Goal: Find specific page/section: Find specific page/section

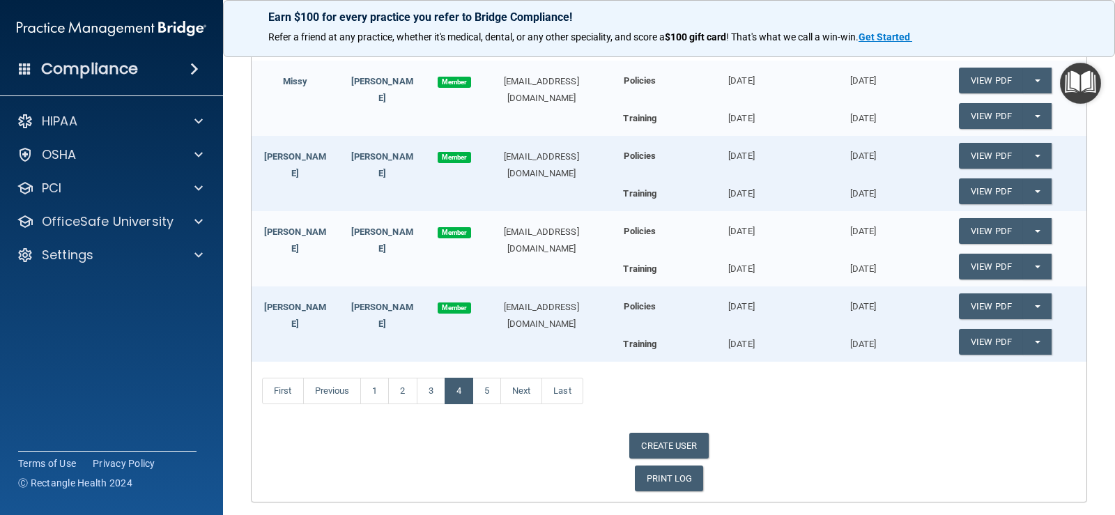
scroll to position [262, 0]
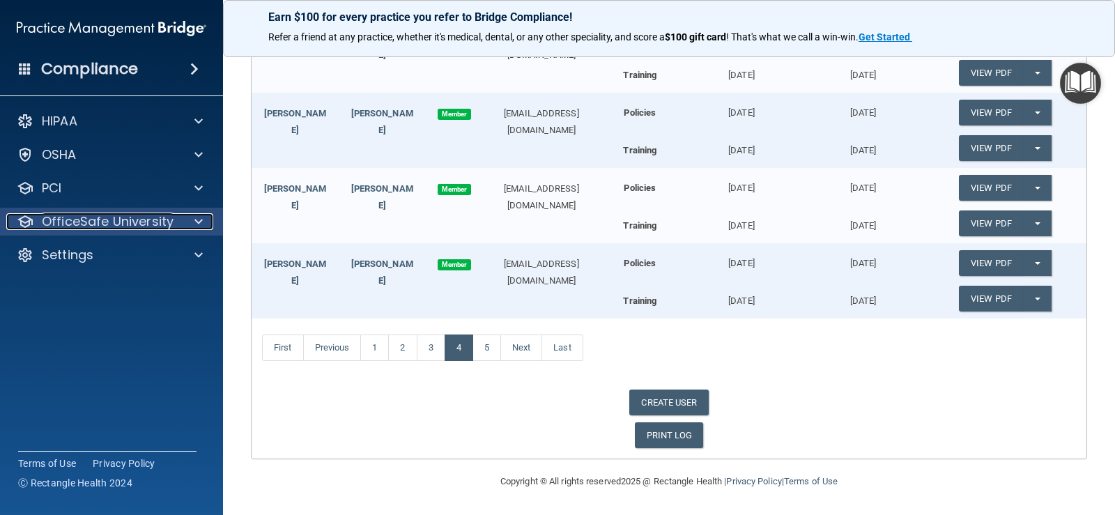
click at [100, 217] on p "OfficeSafe University" at bounding box center [108, 221] width 132 height 17
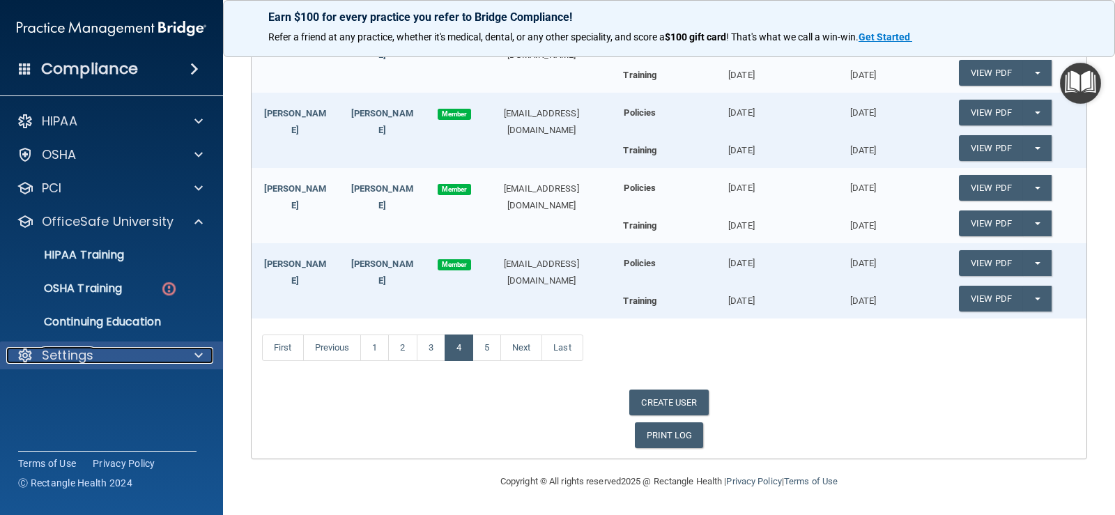
click at [71, 360] on p "Settings" at bounding box center [68, 355] width 52 height 17
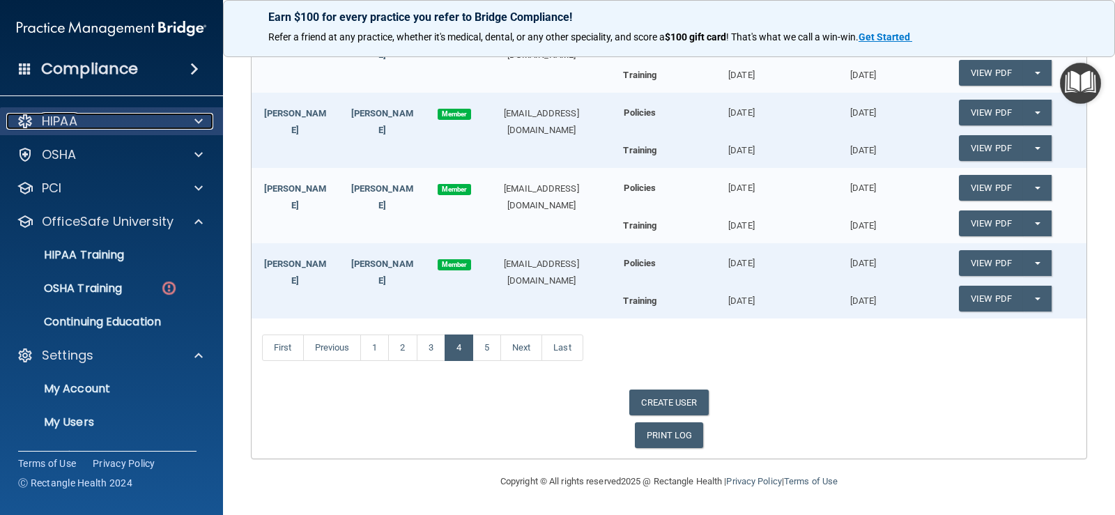
click at [112, 116] on div "HIPAA" at bounding box center [92, 121] width 173 height 17
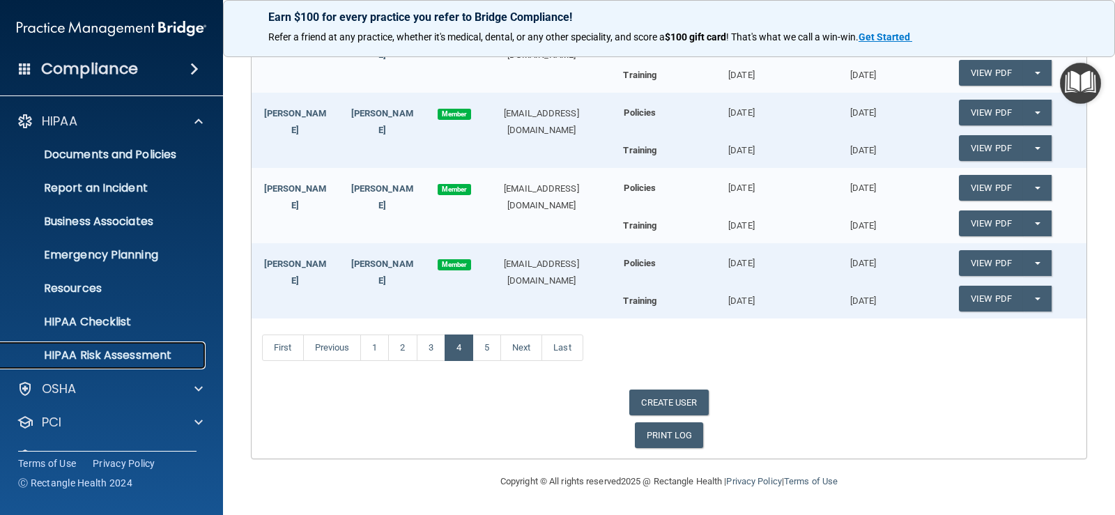
click at [84, 348] on p "HIPAA Risk Assessment" at bounding box center [104, 355] width 190 height 14
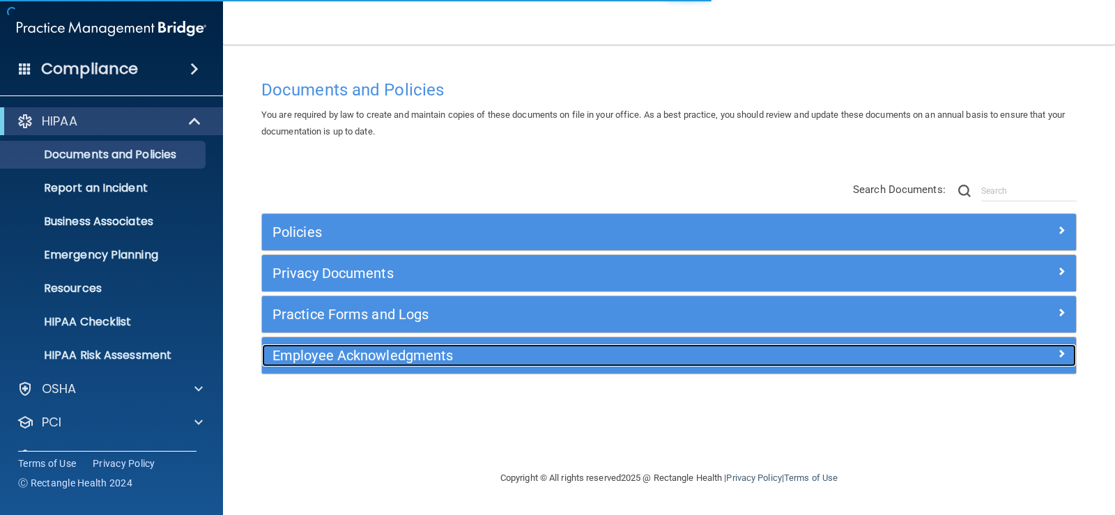
click at [406, 346] on div "Employee Acknowledgments" at bounding box center [567, 355] width 610 height 22
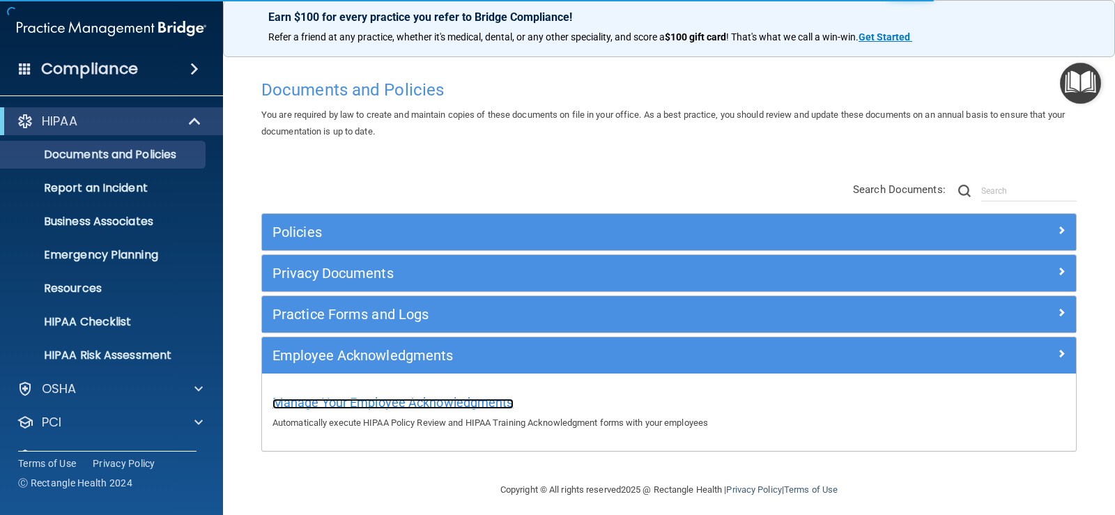
click at [412, 396] on span "Manage Your Employee Acknowledgments" at bounding box center [392, 402] width 241 height 15
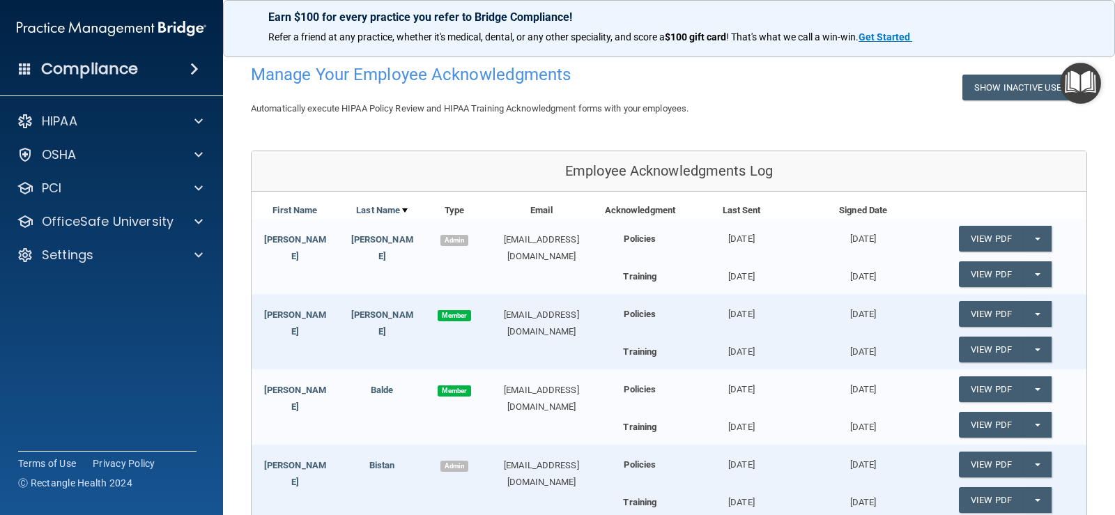
scroll to position [262, 0]
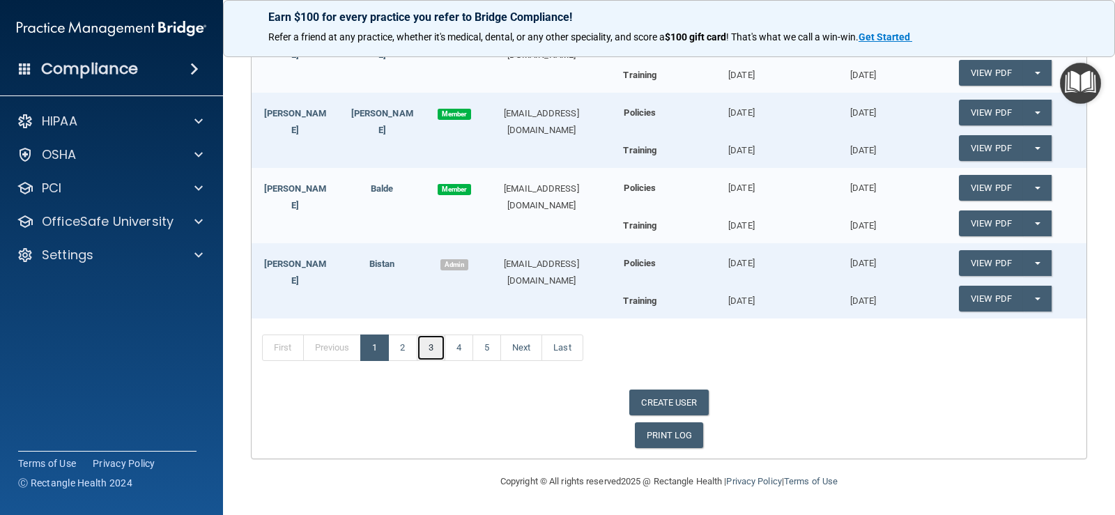
click at [428, 346] on link "3" at bounding box center [431, 347] width 29 height 26
